Goal: Complete application form

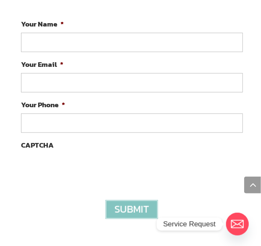
scroll to position [1707, 0]
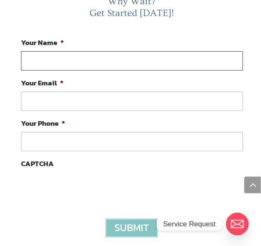
click at [69, 59] on input "Your Name *" at bounding box center [132, 60] width 222 height 19
type input "[PERSON_NAME]"
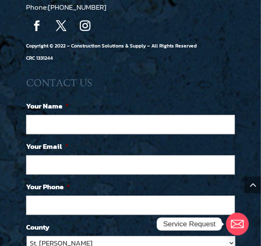
scroll to position [1685, 0]
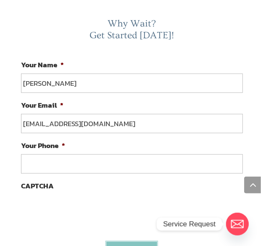
type input "jharvey@aol.com"
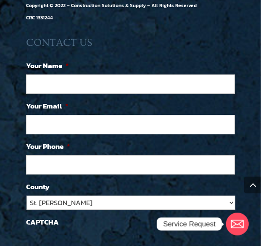
scroll to position [1725, 0]
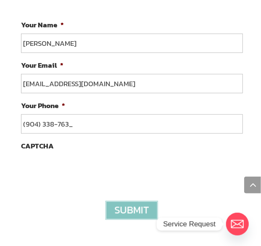
type input "(904) 338-7630"
type input "(___) ___-____"
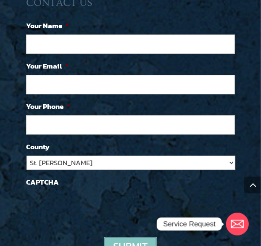
scroll to position [1771, 0]
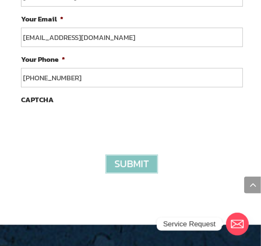
click at [110, 165] on input "image" at bounding box center [132, 164] width 53 height 19
